Goal: Find specific page/section: Find specific page/section

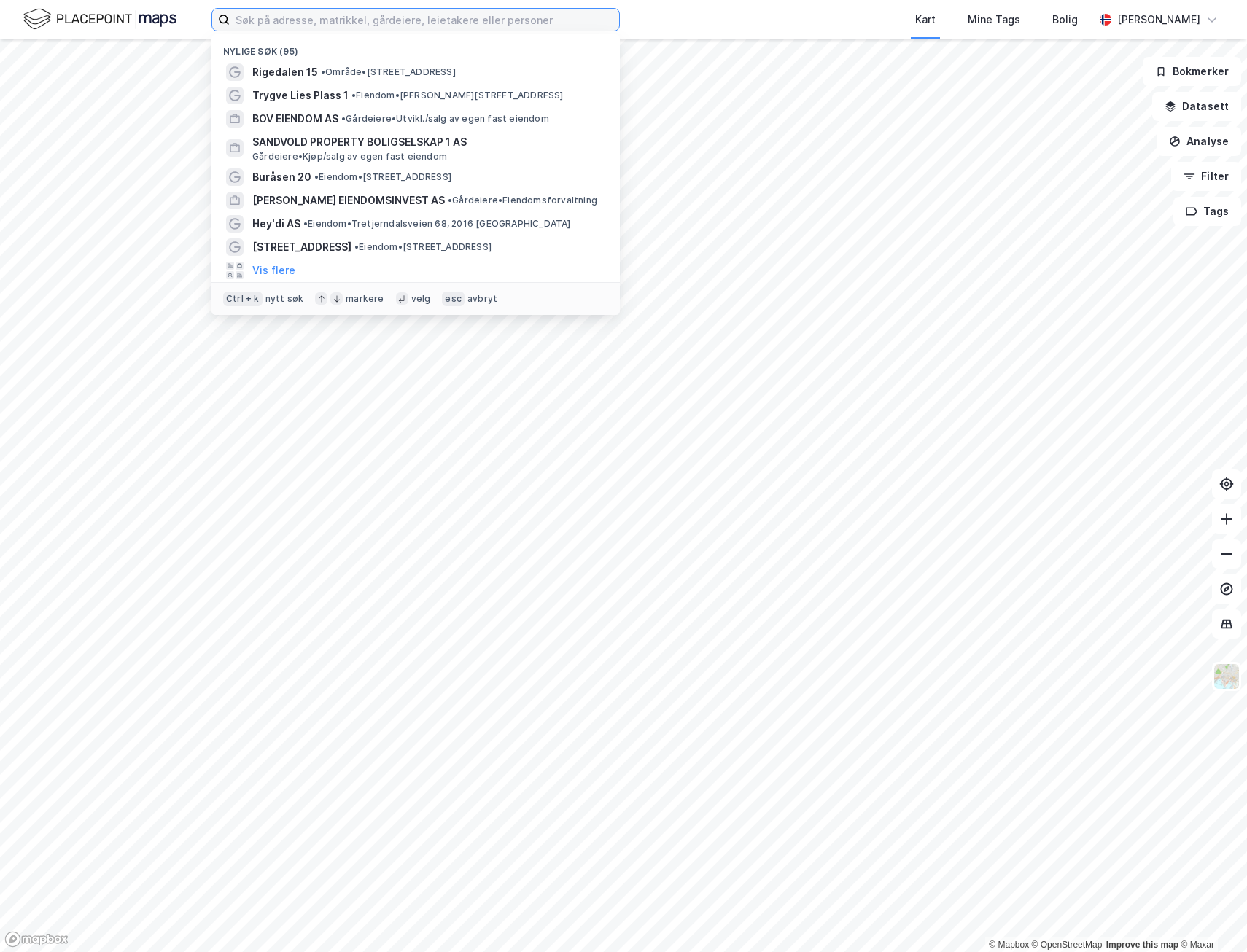
click at [272, 11] on input at bounding box center [424, 19] width 389 height 22
paste input "Kristiand [STREET_ADDRESS]"
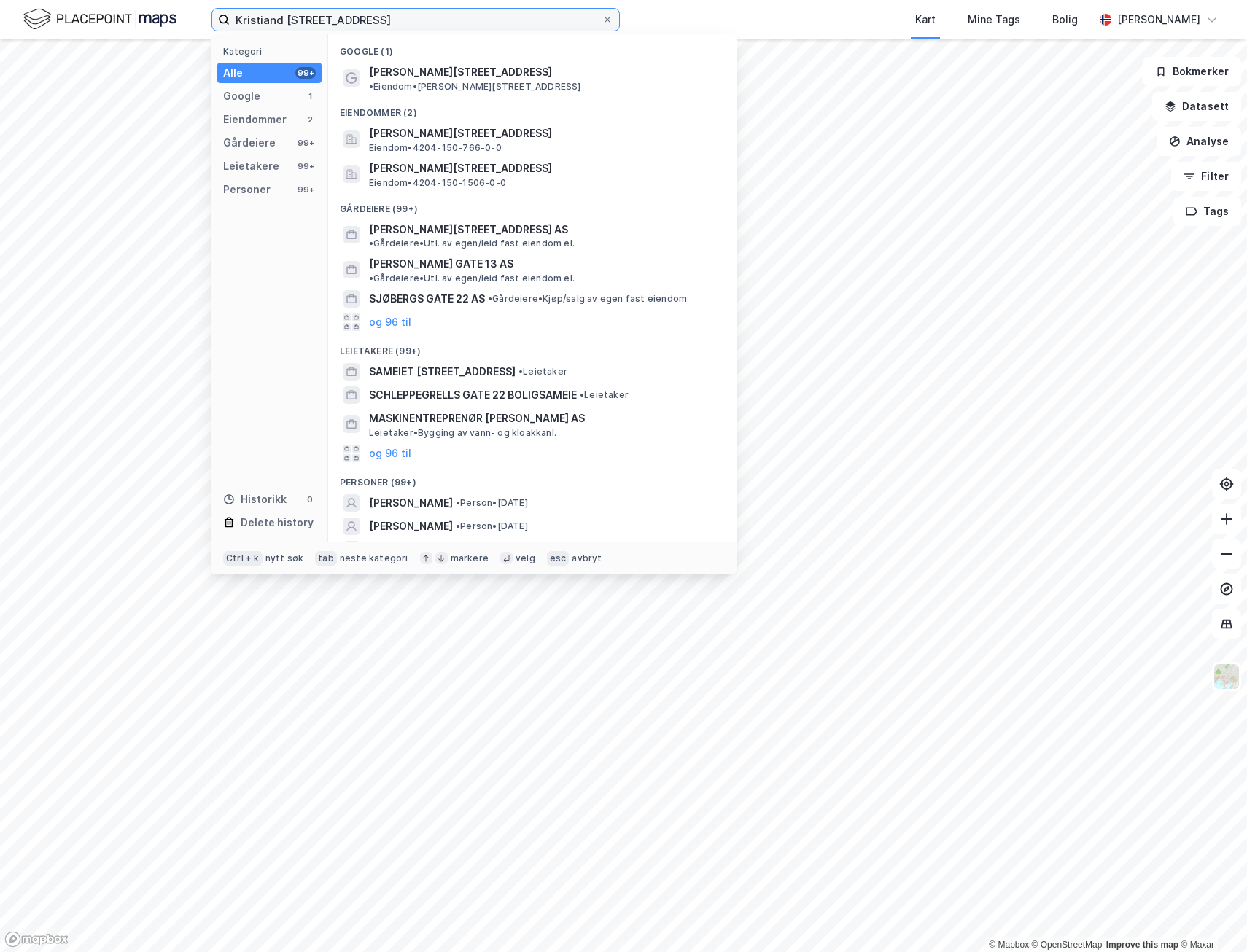
type input "Kristiand [STREET_ADDRESS]"
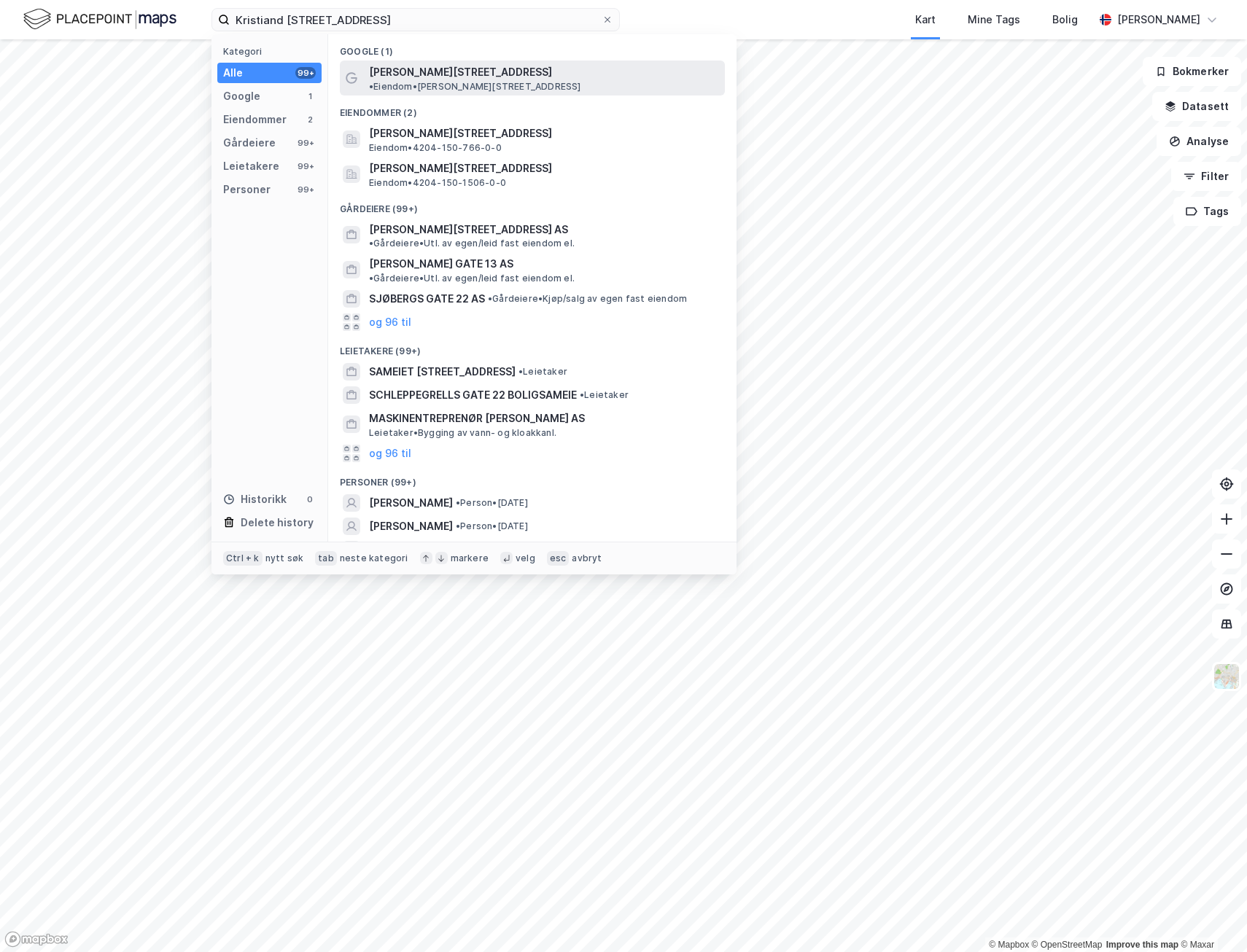
click at [421, 76] on span "[PERSON_NAME][STREET_ADDRESS]" at bounding box center [461, 72] width 183 height 18
